Goal: Use online tool/utility: Utilize a website feature to perform a specific function

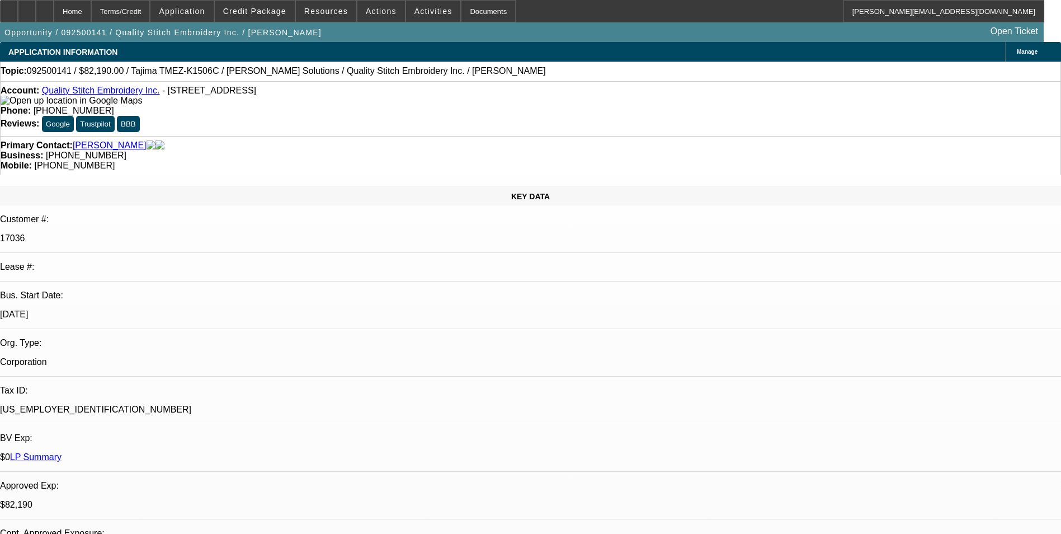
select select "0"
select select "2"
select select "0"
select select "2"
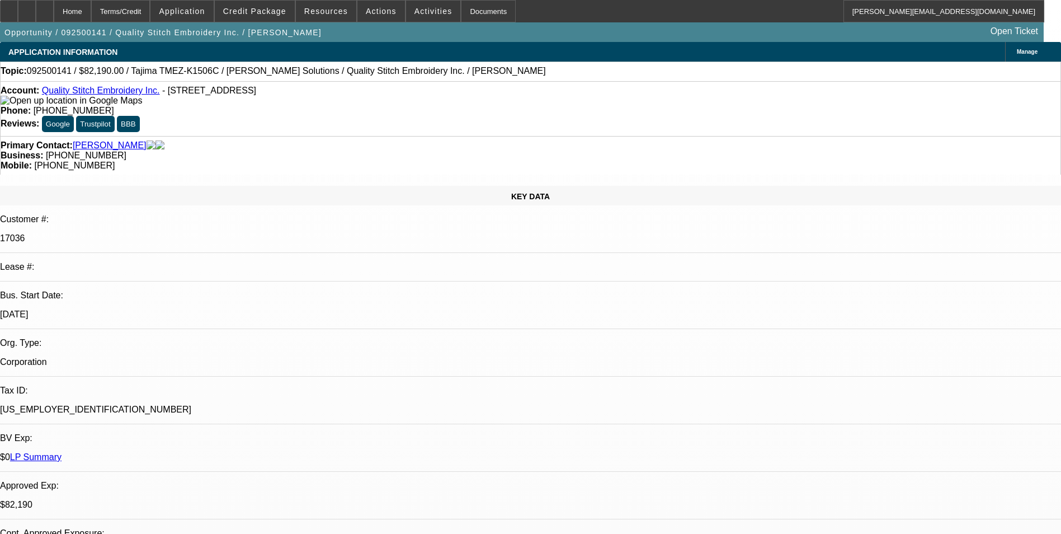
select select "0"
select select "2"
select select "0"
select select "2"
